Goal: Use online tool/utility

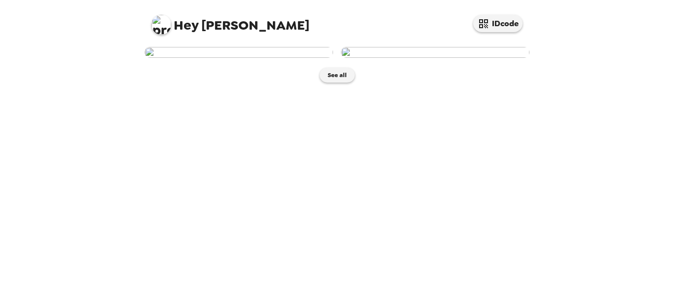
scroll to position [18, 0]
click at [308, 58] on img at bounding box center [239, 52] width 188 height 11
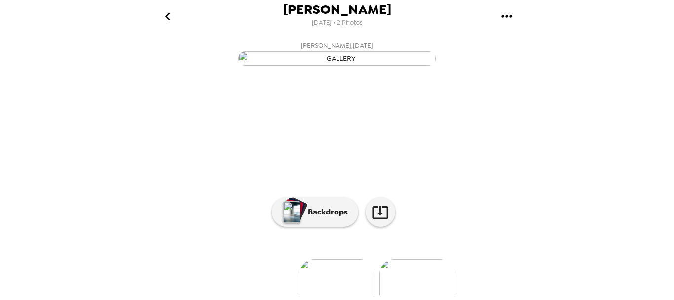
scroll to position [127, 0]
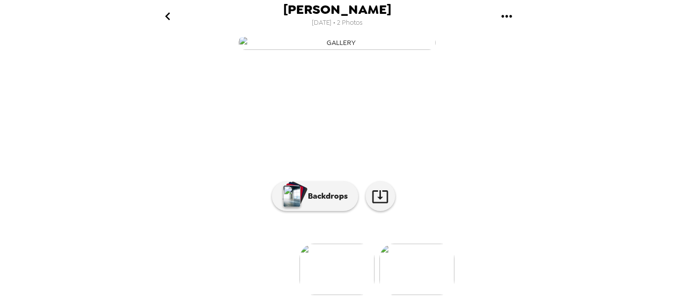
click at [345, 211] on div at bounding box center [337, 253] width 395 height 84
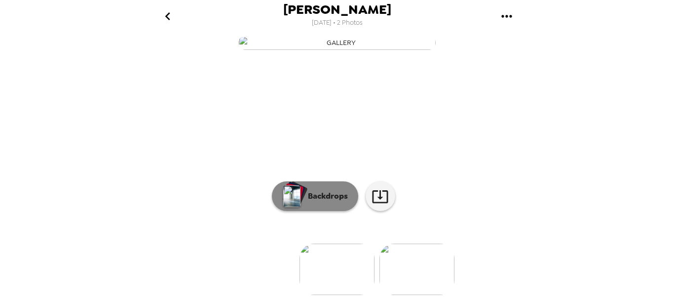
click at [339, 191] on p "Backdrops" at bounding box center [325, 196] width 45 height 12
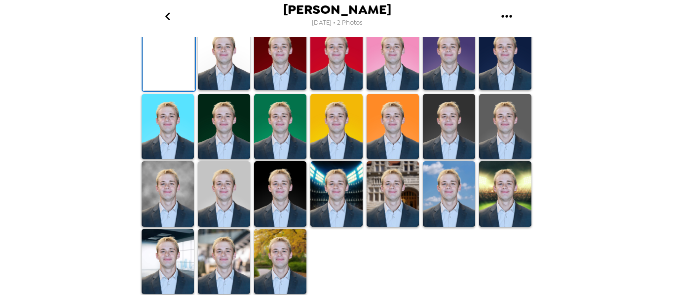
scroll to position [199, 0]
click at [500, 90] on img at bounding box center [505, 57] width 52 height 66
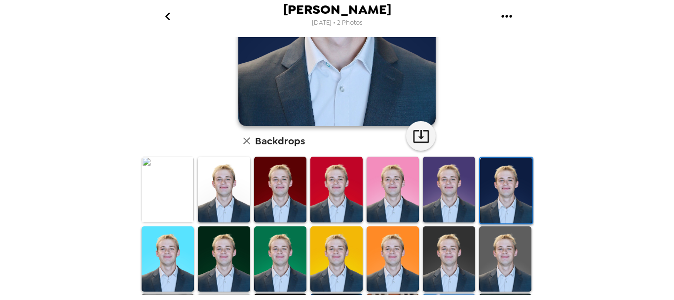
click at [459, 239] on img at bounding box center [449, 259] width 52 height 66
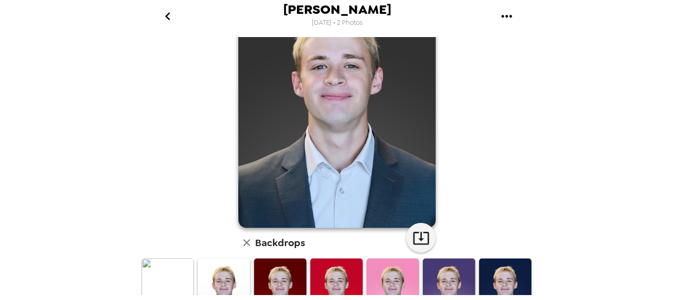
scroll to position [65, 0]
